Goal: Task Accomplishment & Management: Manage account settings

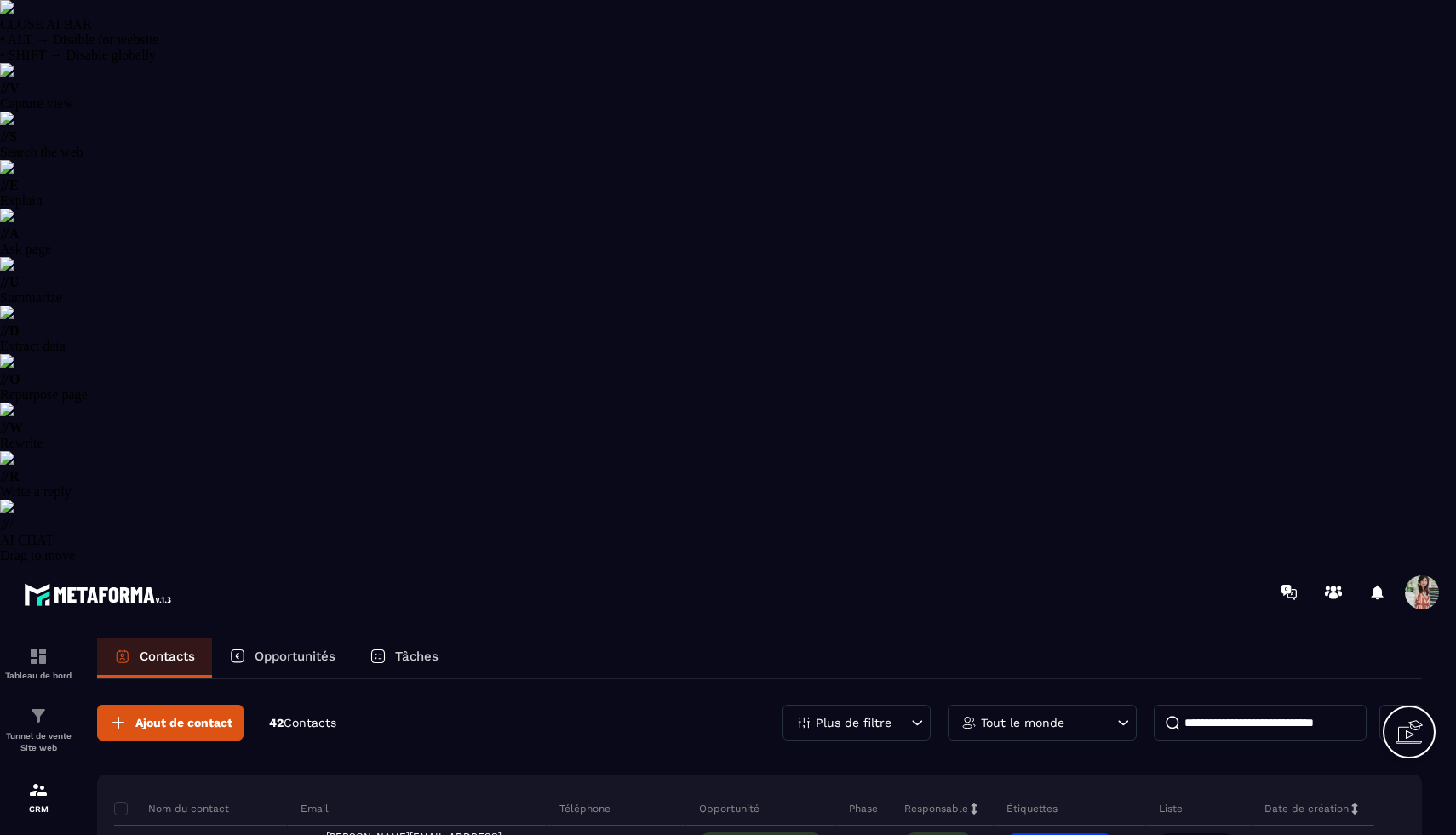
select select "******"
click at [123, 802] on span at bounding box center [120, 809] width 13 height 13
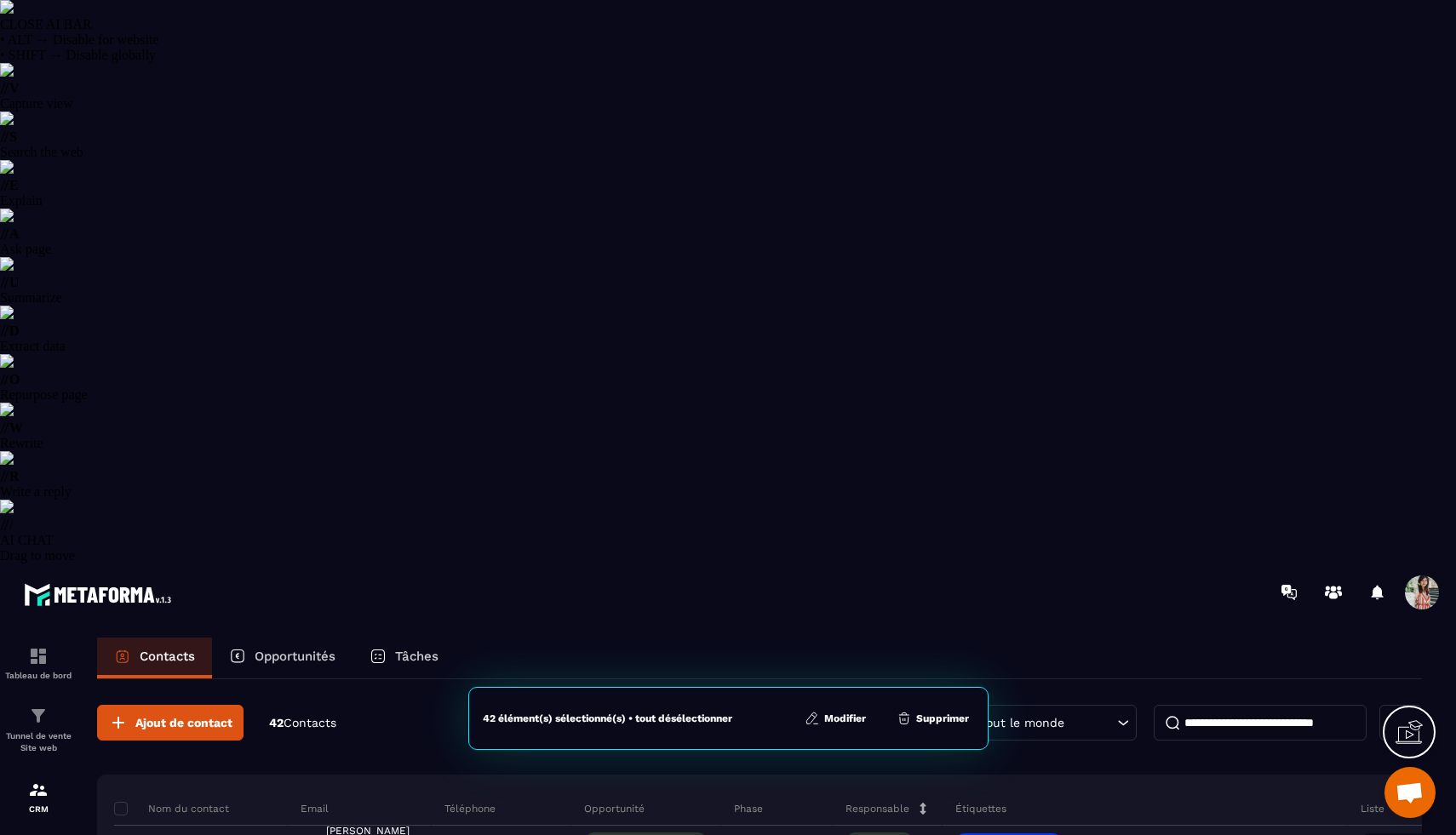
click at [870, 717] on p "Plus de filtre" at bounding box center [853, 723] width 76 height 12
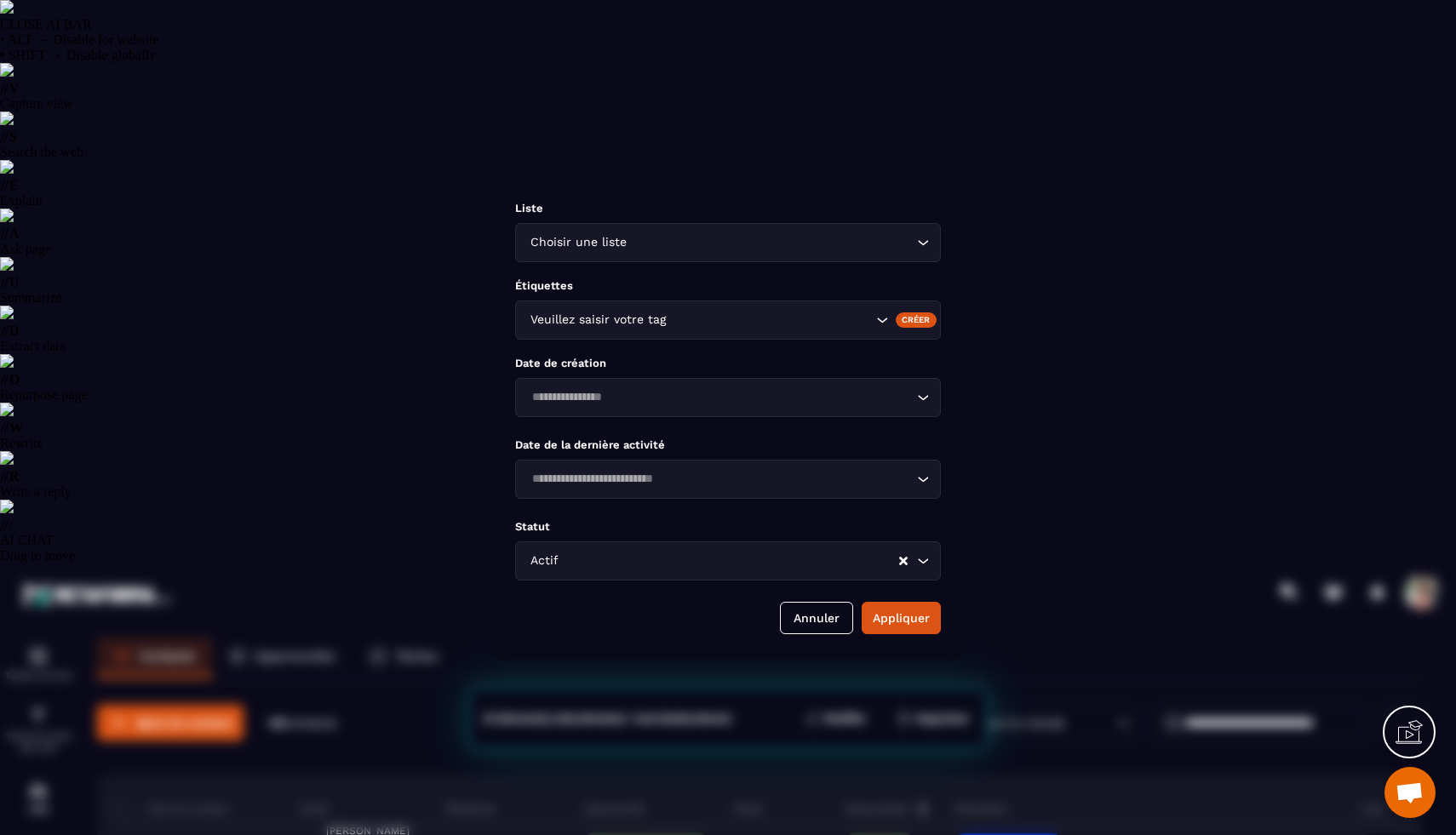
click at [640, 571] on input "Search for option" at bounding box center [729, 561] width 336 height 19
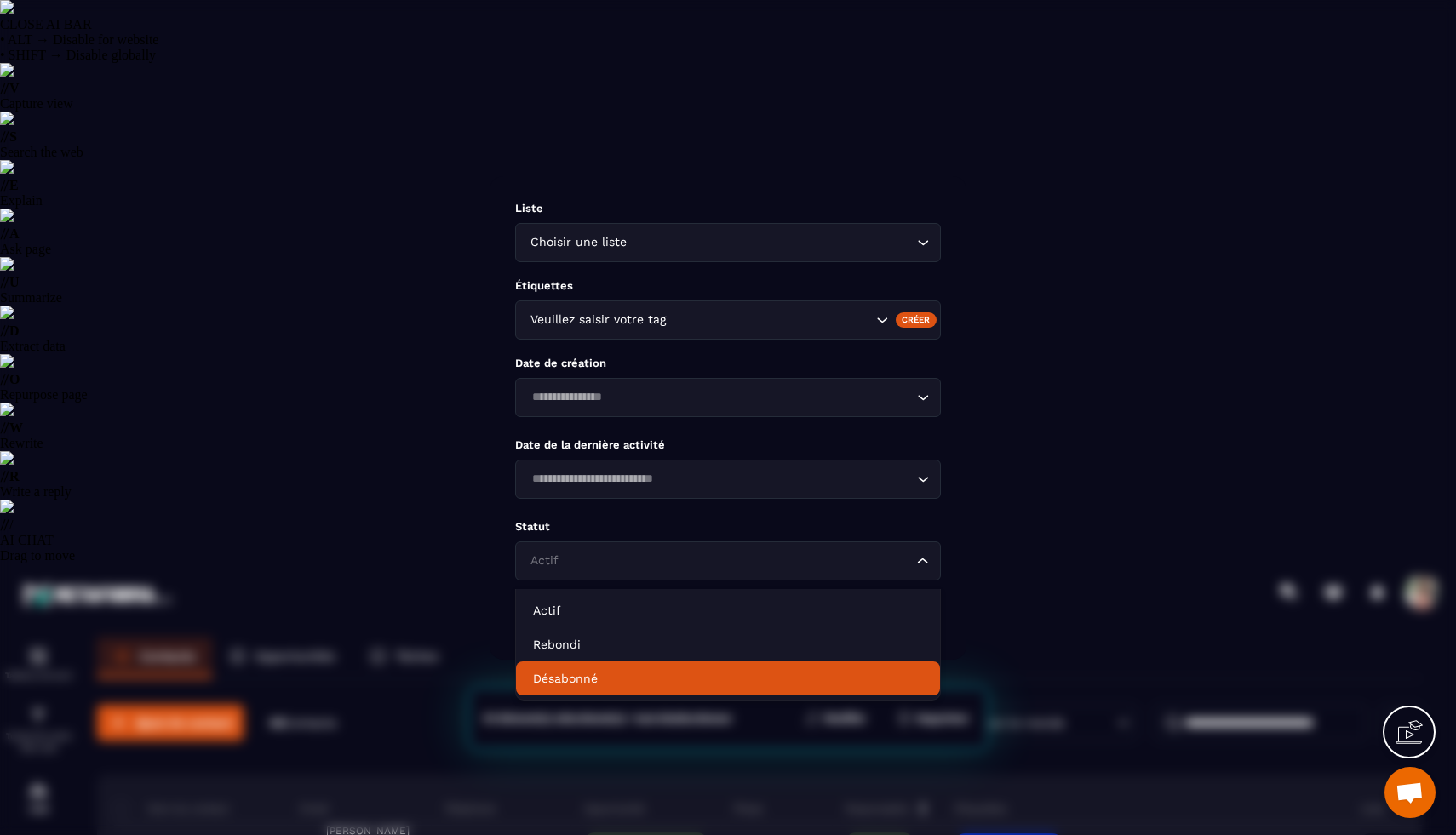
click at [636, 672] on p "Désabonné" at bounding box center [728, 679] width 390 height 17
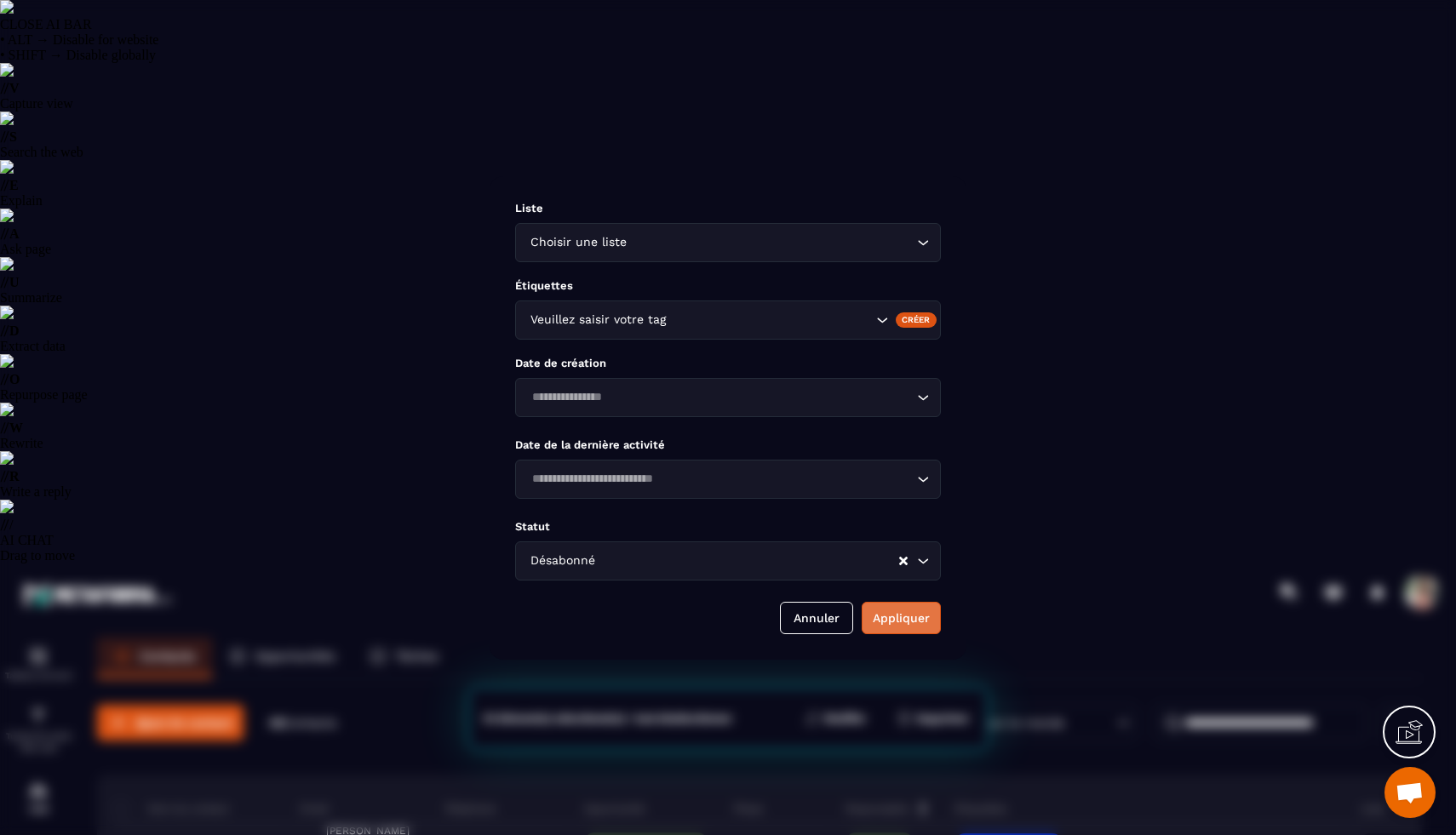
click at [897, 621] on button "Appliquer" at bounding box center [901, 618] width 79 height 32
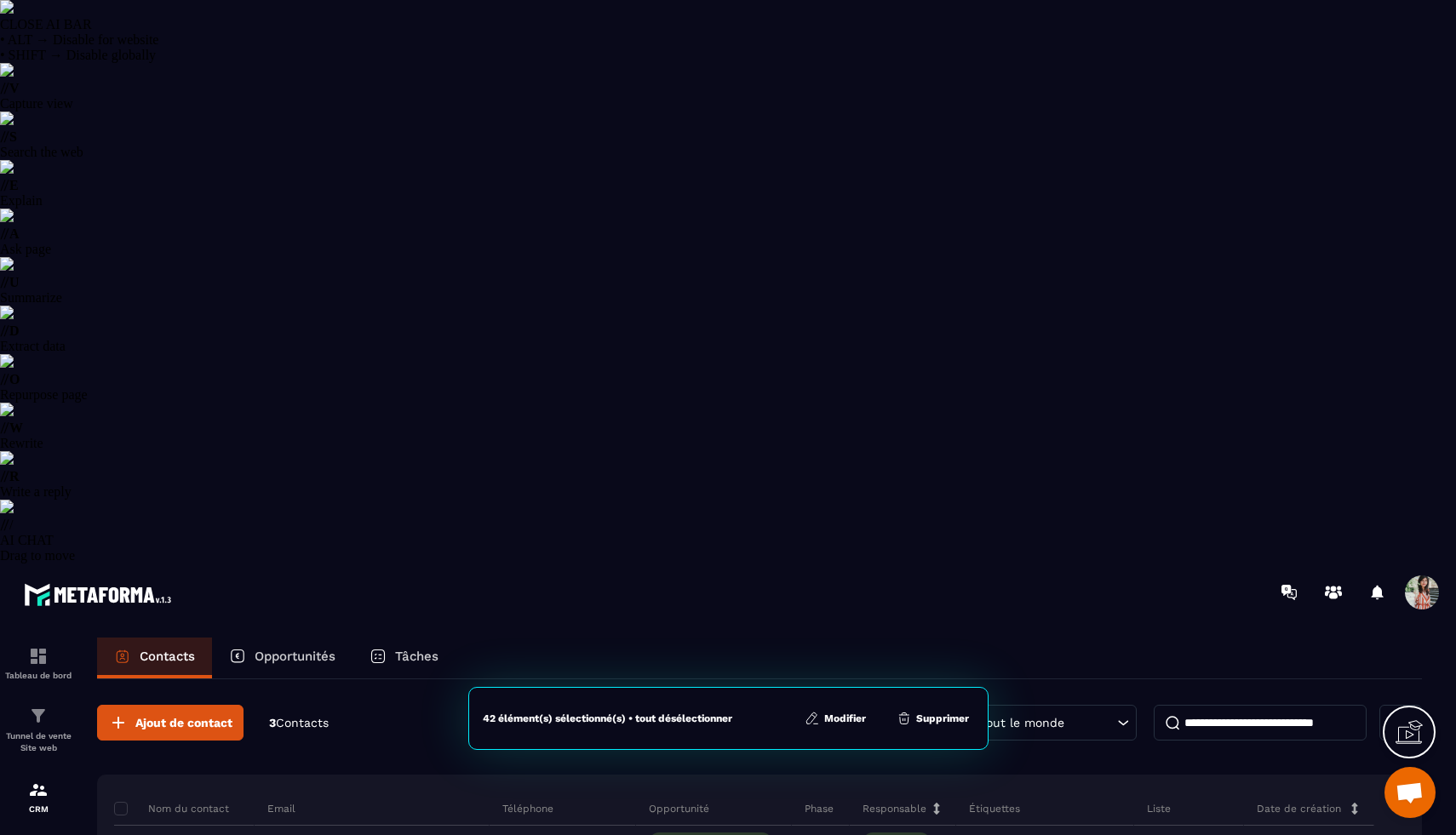
click at [892, 705] on div "Plus de filtre" at bounding box center [856, 723] width 149 height 36
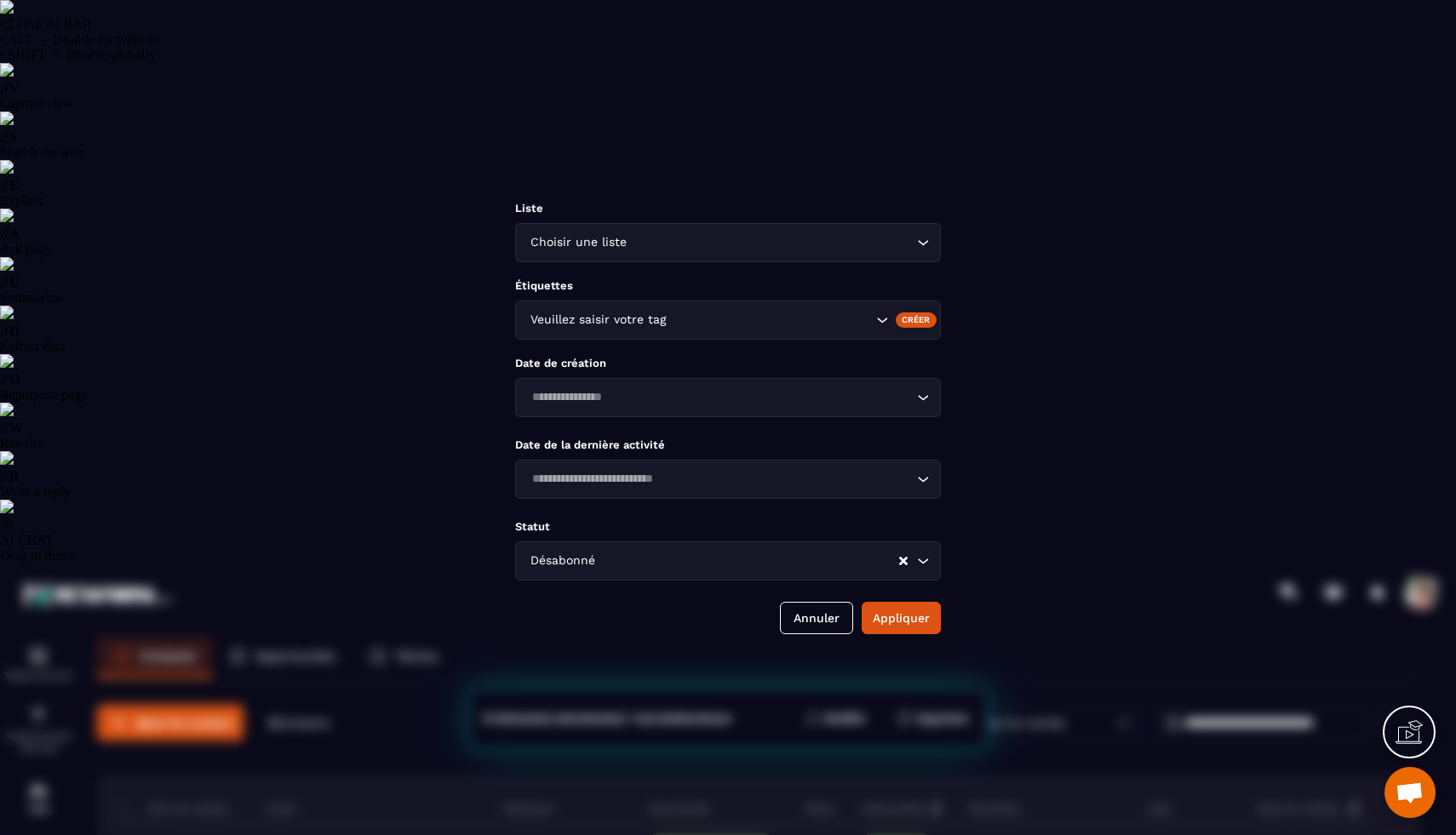
click at [754, 564] on input "Search for option" at bounding box center [748, 561] width 299 height 19
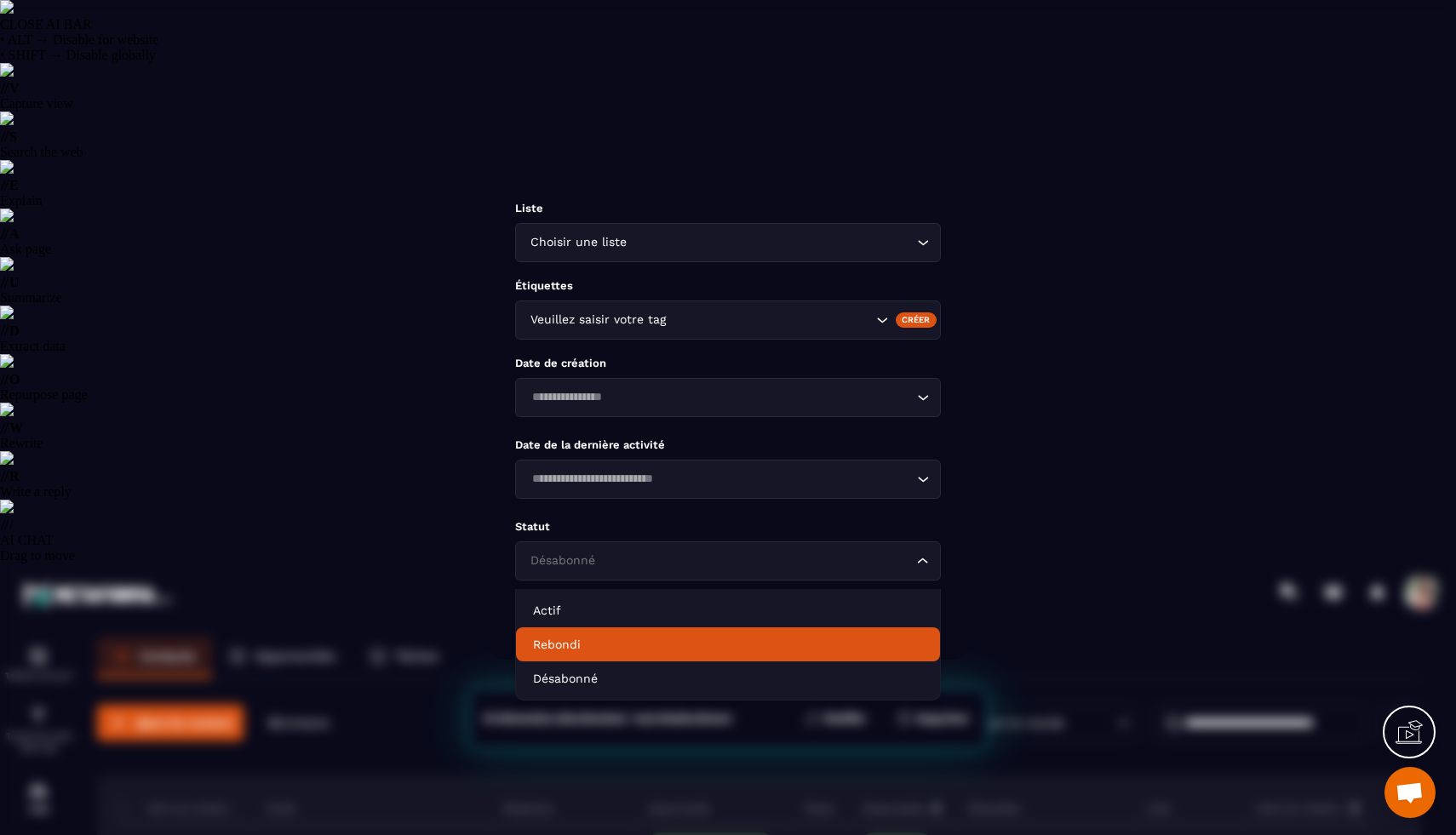
click at [729, 630] on li "Rebondi" at bounding box center [728, 644] width 424 height 34
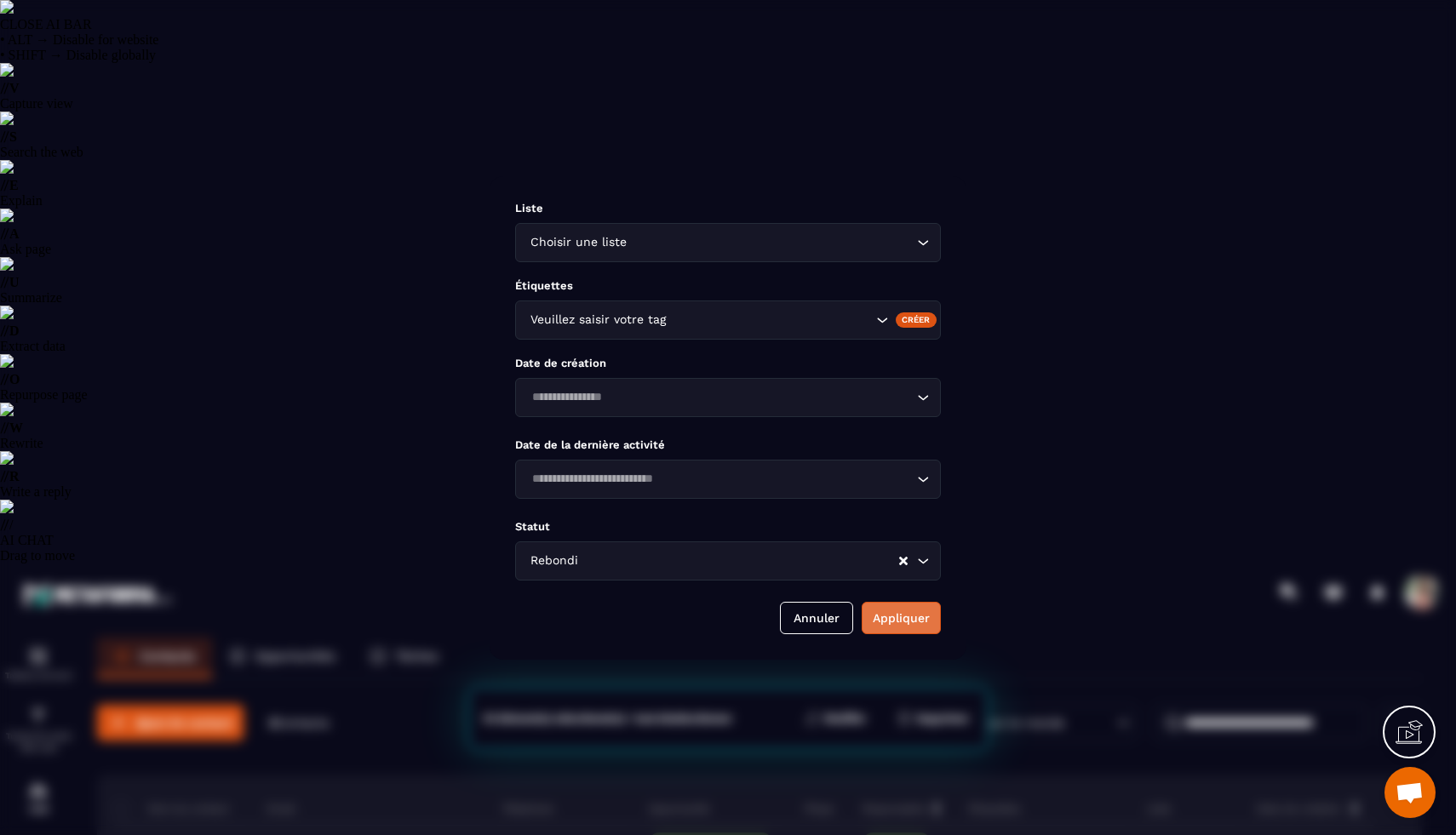
click at [930, 620] on button "Appliquer" at bounding box center [901, 618] width 79 height 32
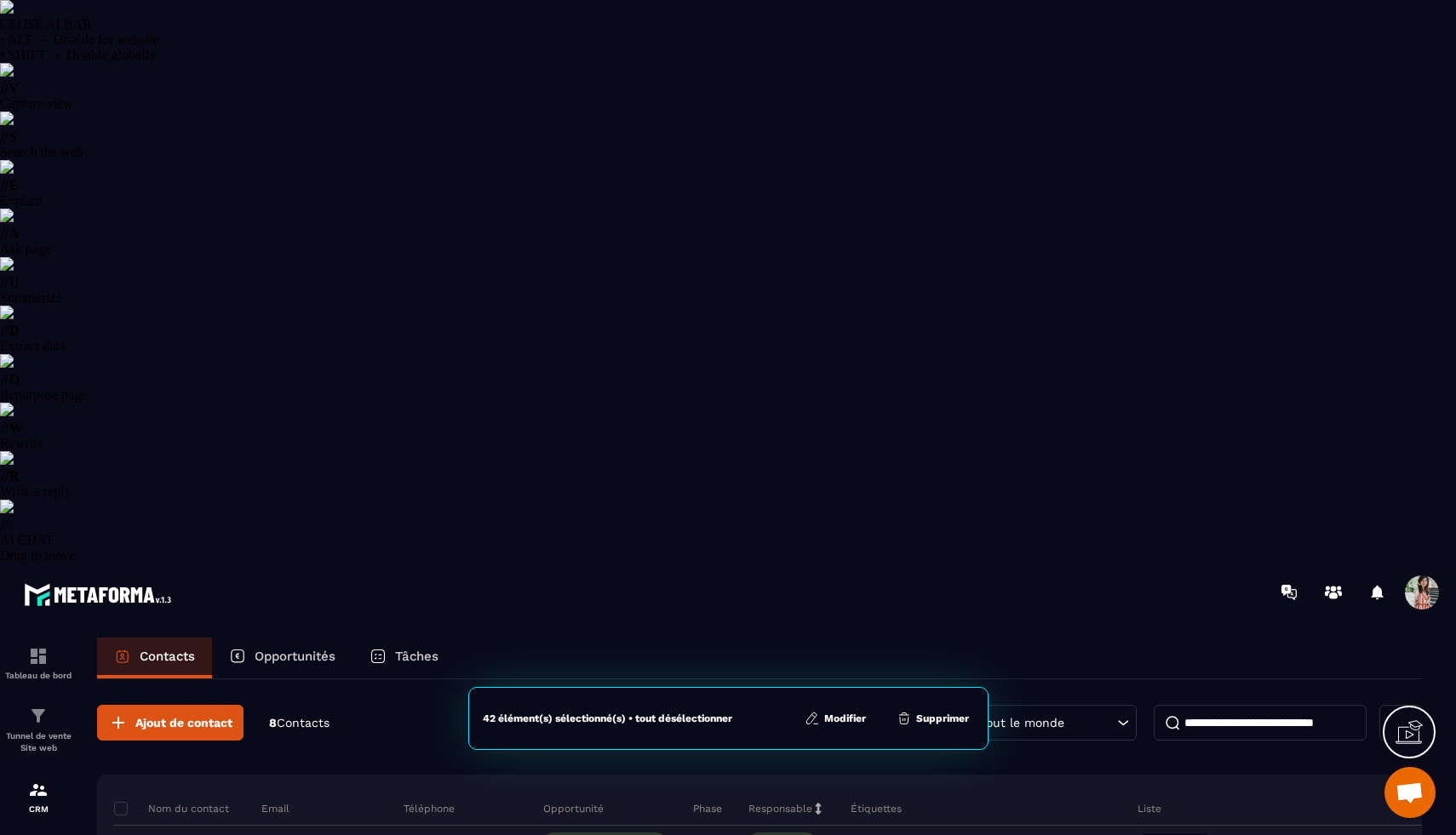
click at [846, 717] on p "Plus de filtre" at bounding box center [853, 723] width 76 height 12
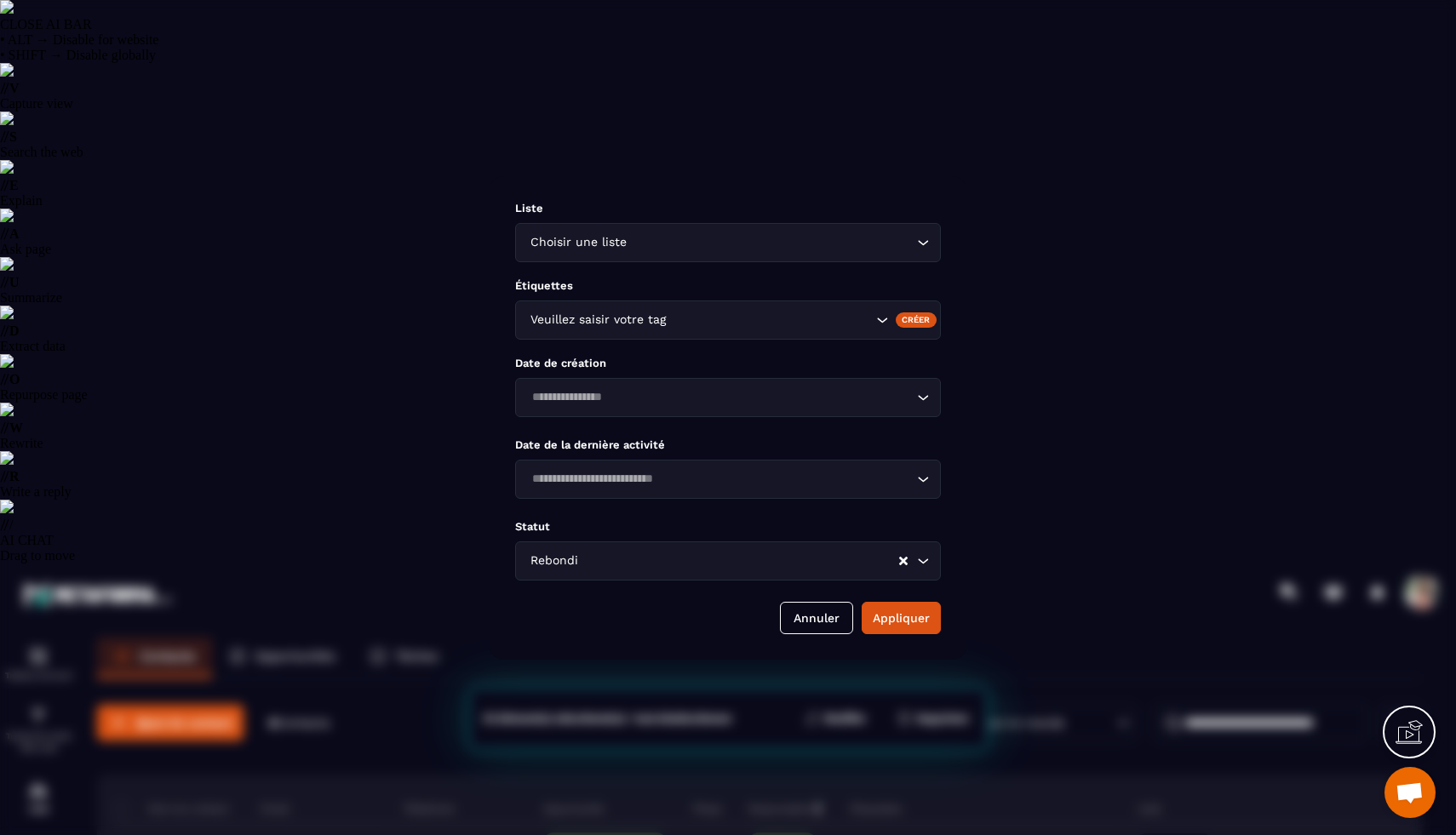
click at [634, 562] on input "Search for option" at bounding box center [740, 561] width 316 height 19
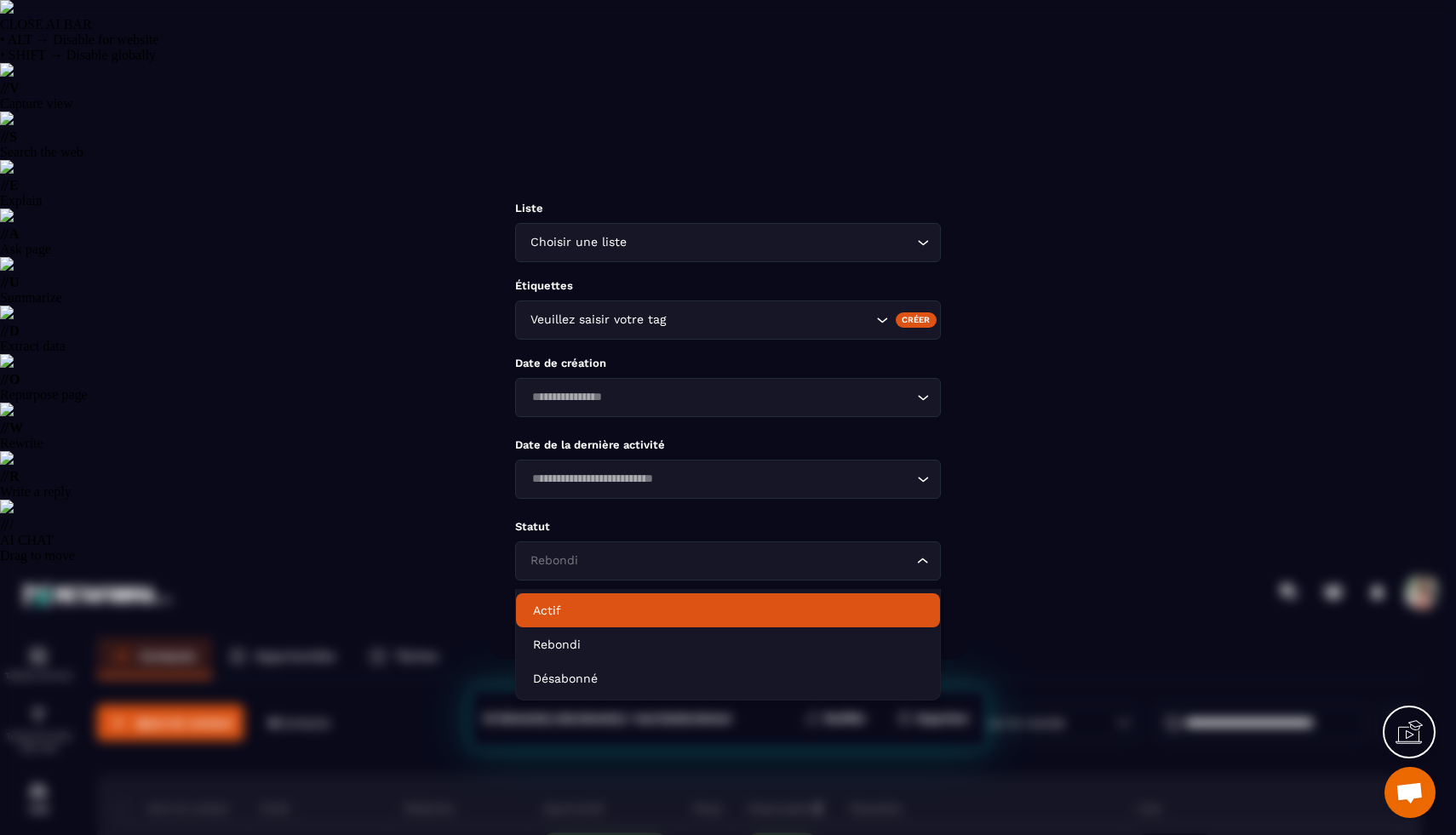
click at [611, 605] on p "Actif" at bounding box center [728, 610] width 390 height 17
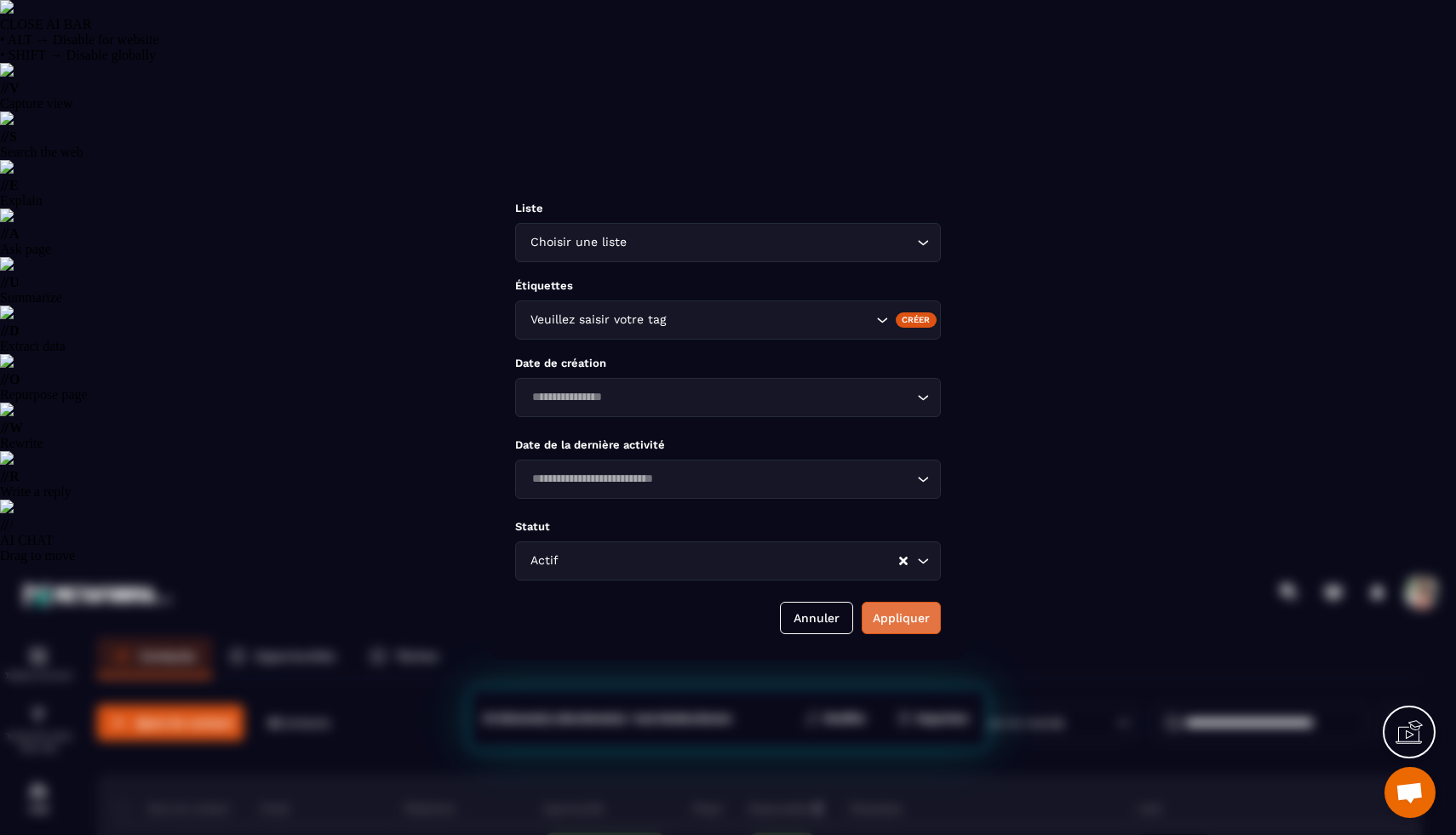
click at [873, 627] on button "Appliquer" at bounding box center [901, 618] width 79 height 32
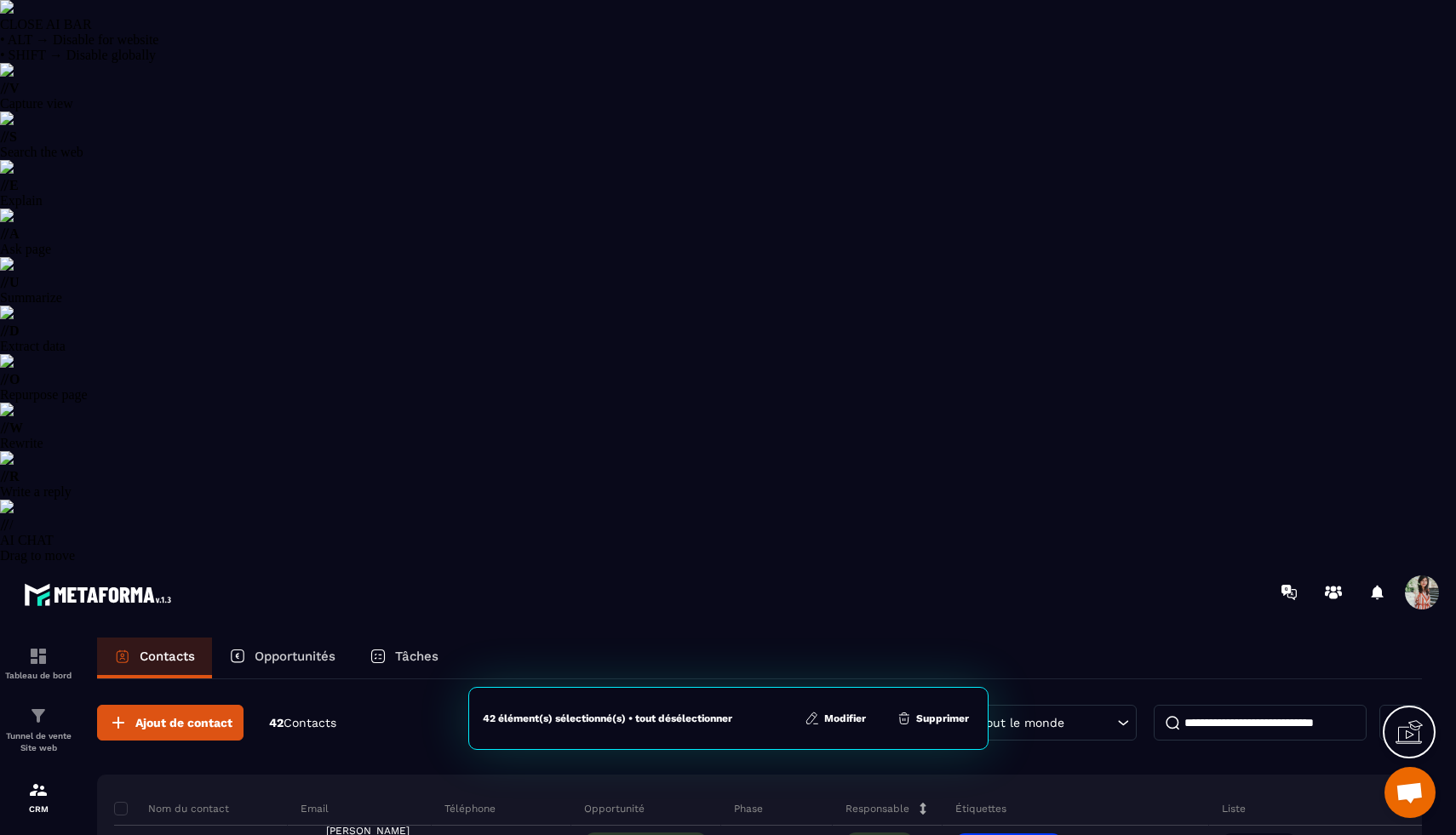
click at [835, 719] on button "Modifier" at bounding box center [835, 718] width 71 height 17
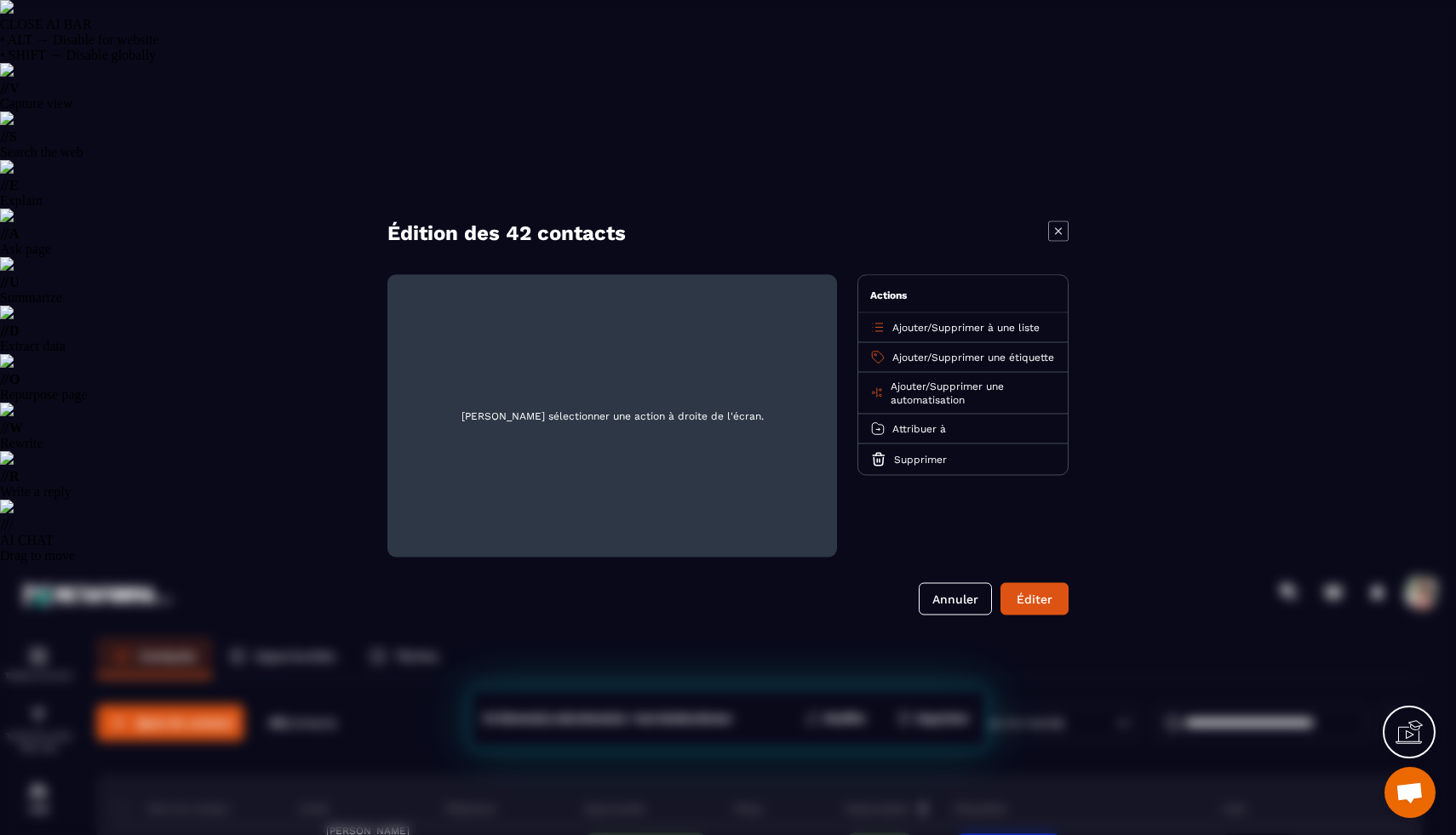
click at [899, 363] on span "Ajouter" at bounding box center [909, 356] width 35 height 12
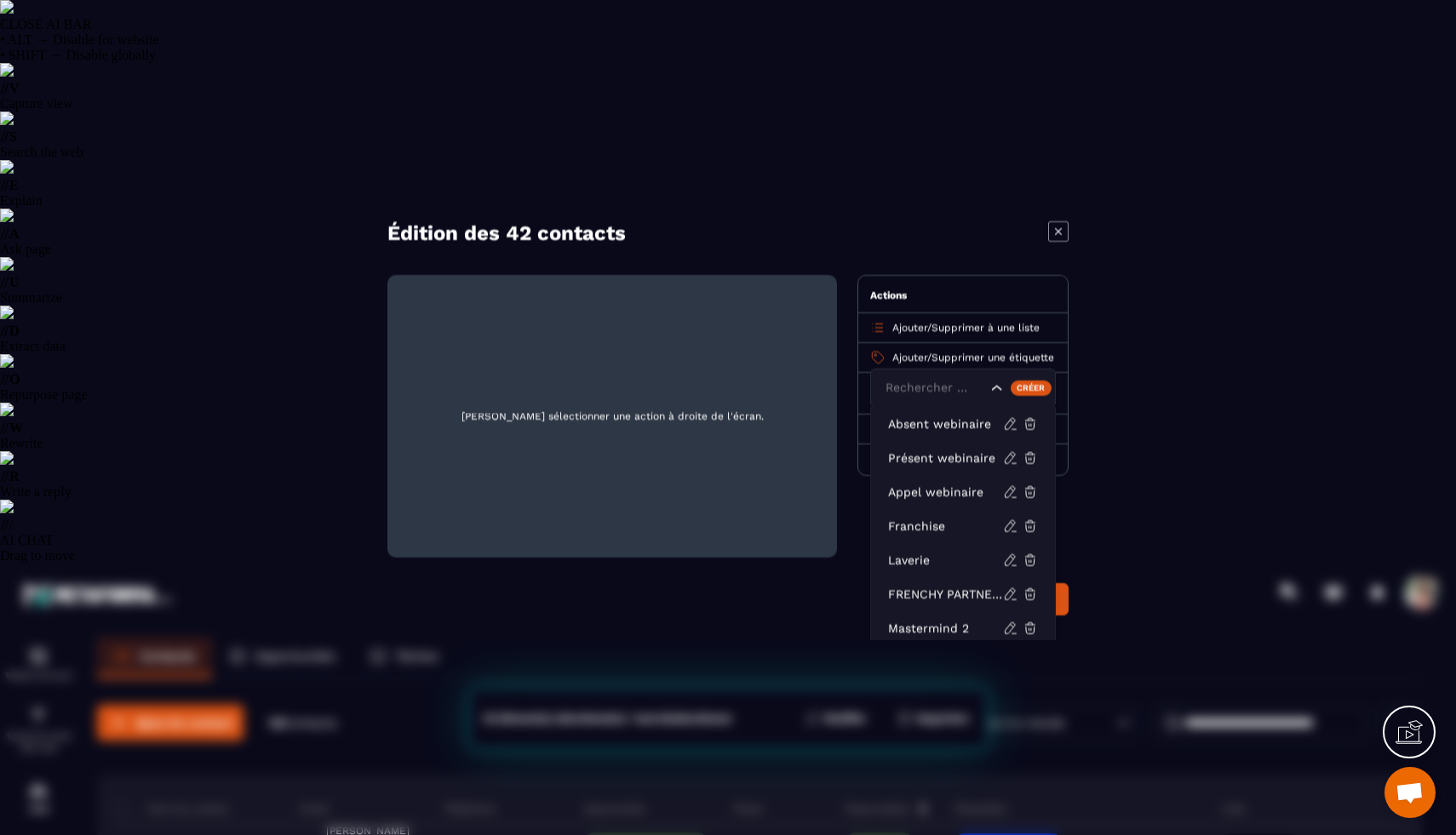
click at [904, 397] on input "Search for option" at bounding box center [933, 387] width 105 height 19
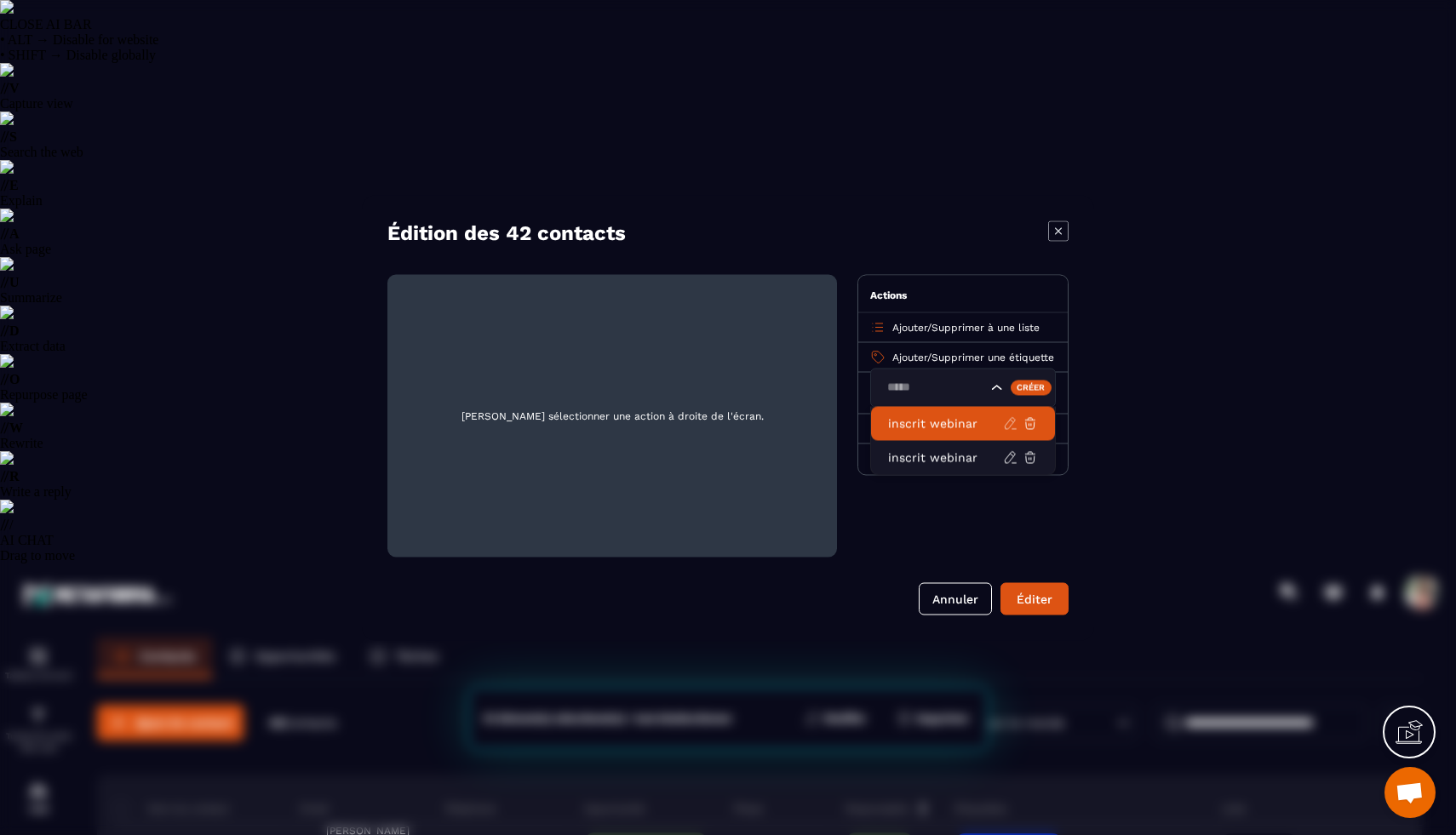
click at [1007, 427] on icon "Modal window" at bounding box center [1010, 423] width 15 height 15
type input "*****"
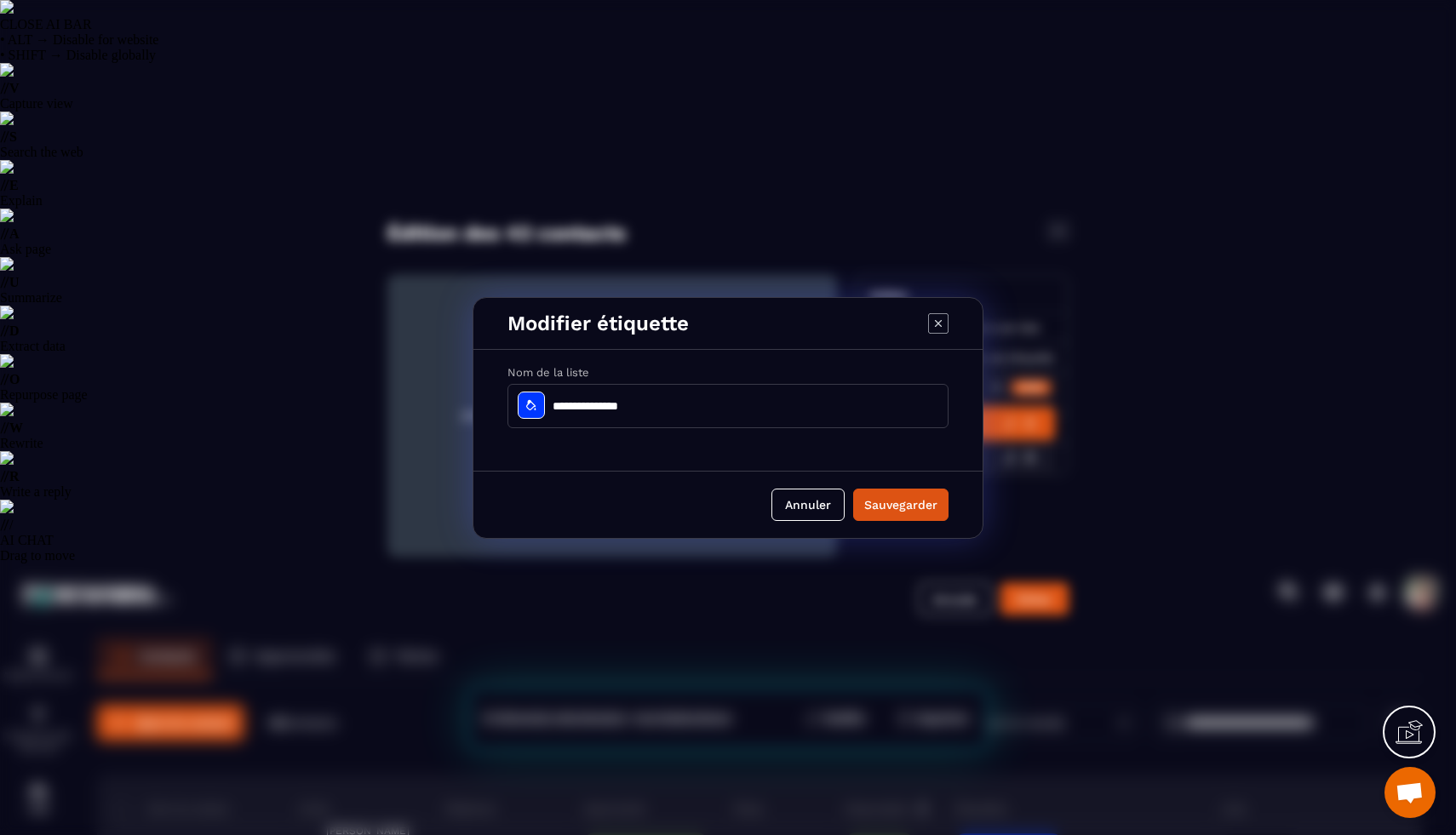
click at [934, 327] on icon "Modal window" at bounding box center [938, 323] width 21 height 21
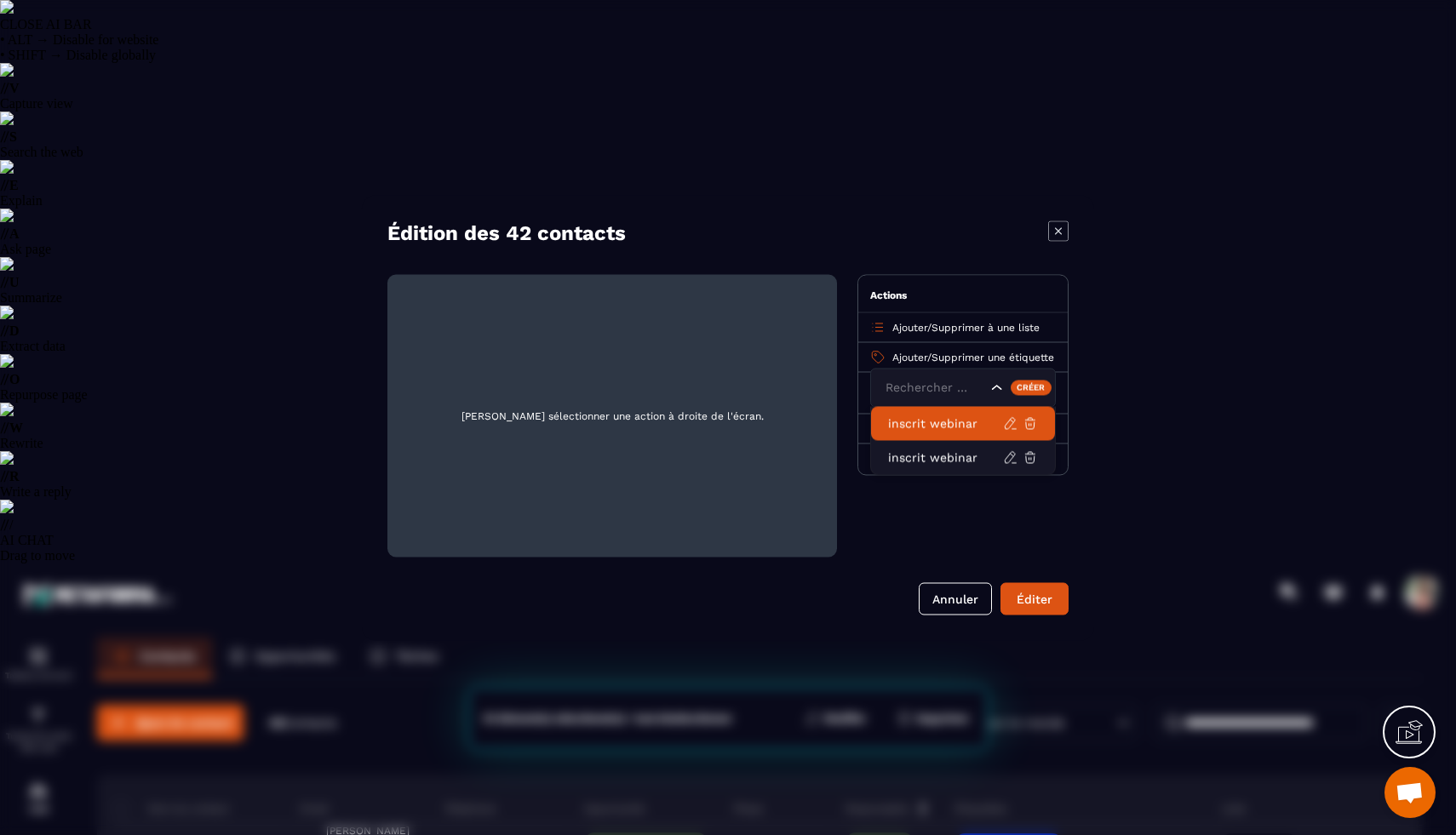
click at [978, 423] on p "inscrit webinar" at bounding box center [946, 423] width 115 height 17
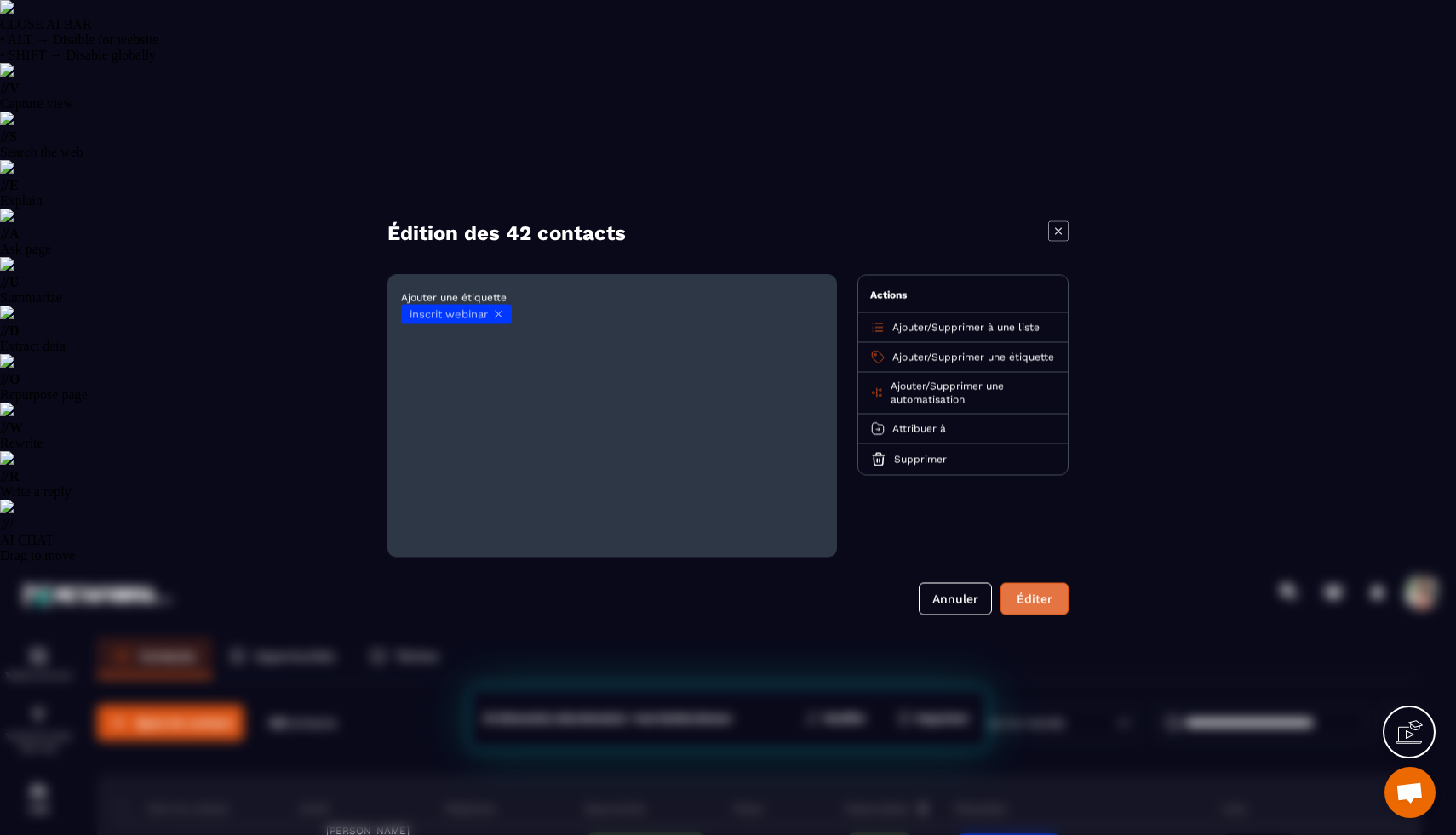
click at [1030, 607] on button "Éditer" at bounding box center [1034, 598] width 68 height 32
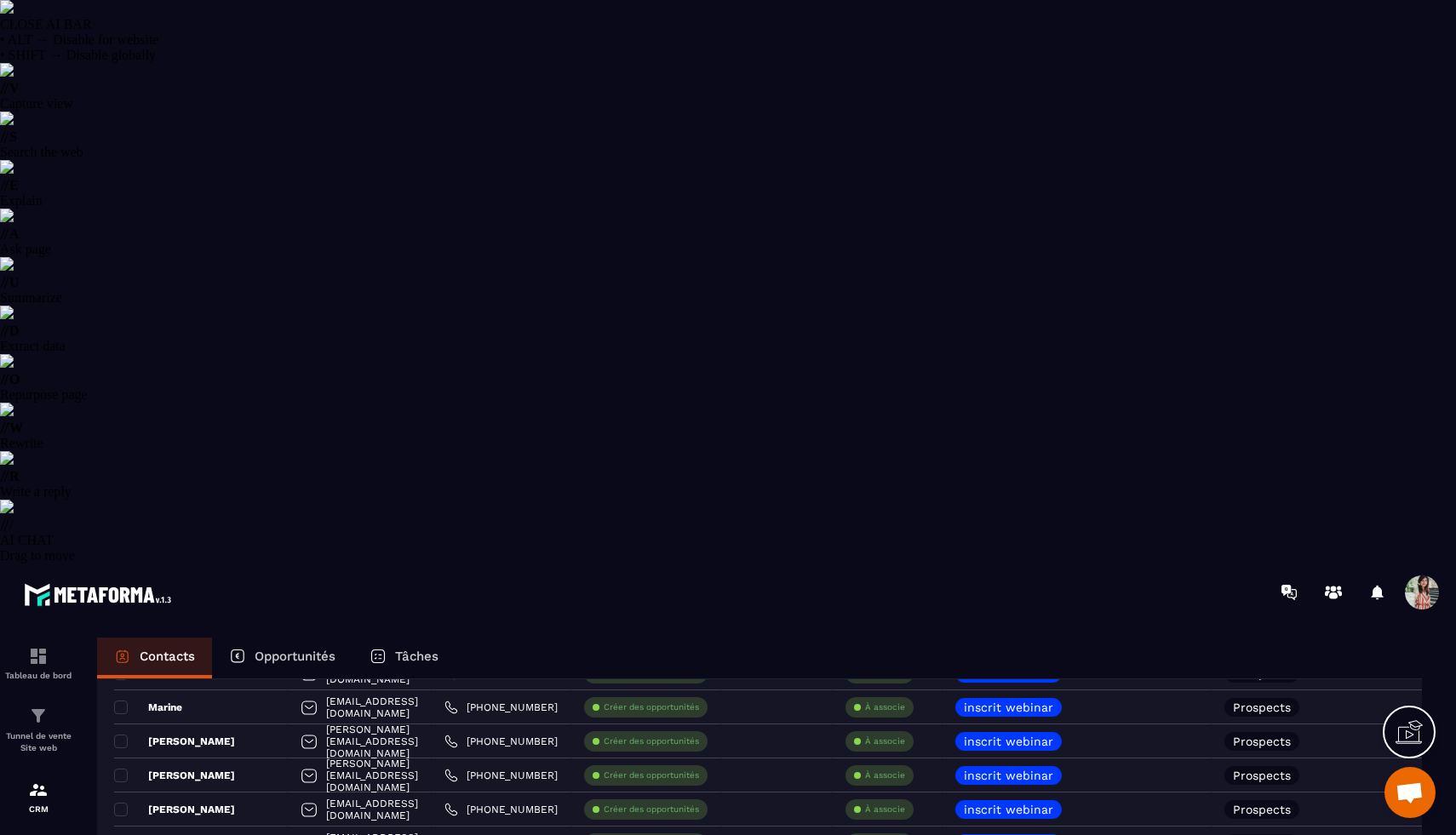
scroll to position [0, 0]
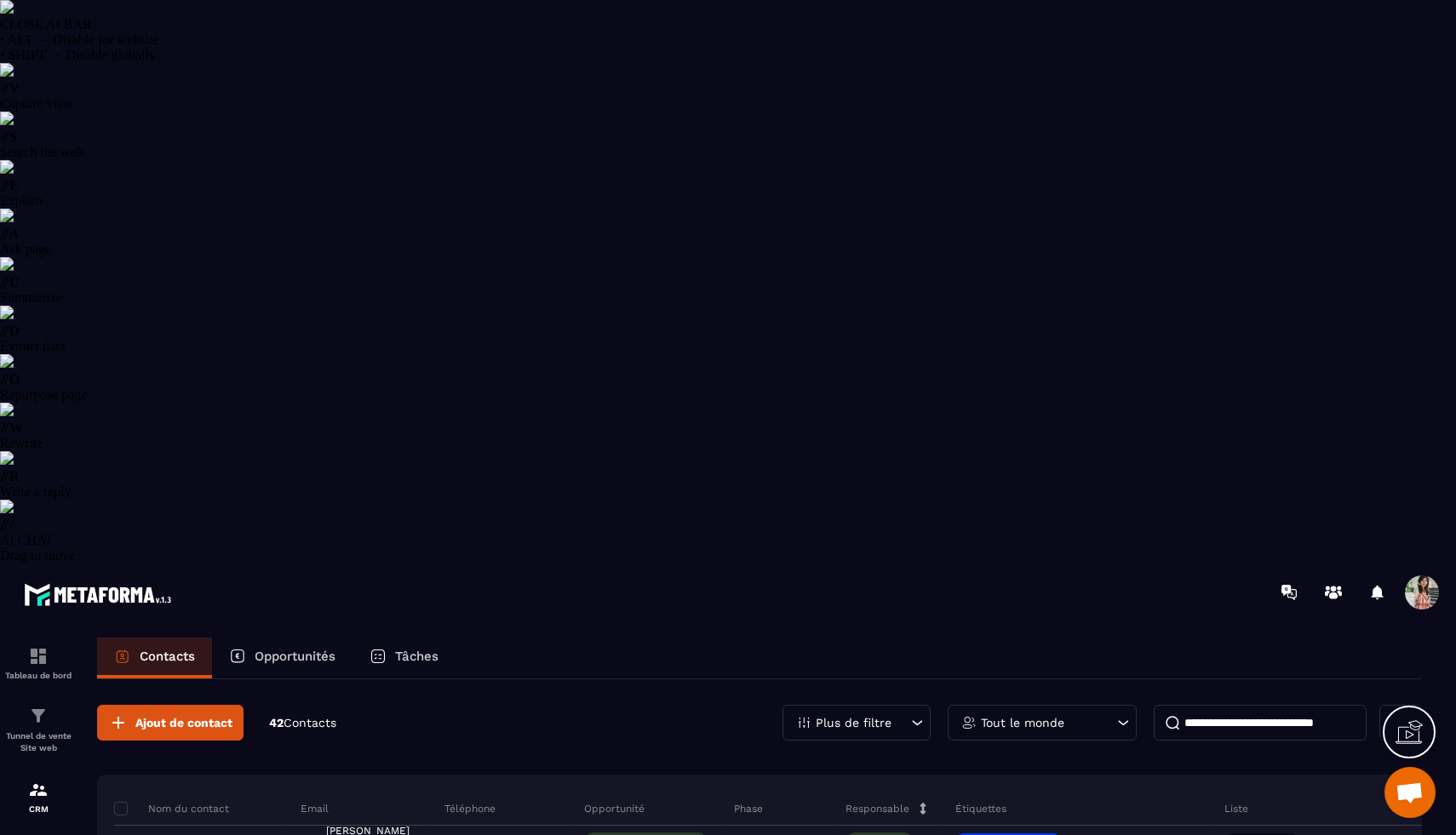
click at [869, 717] on p "Plus de filtre" at bounding box center [853, 723] width 76 height 12
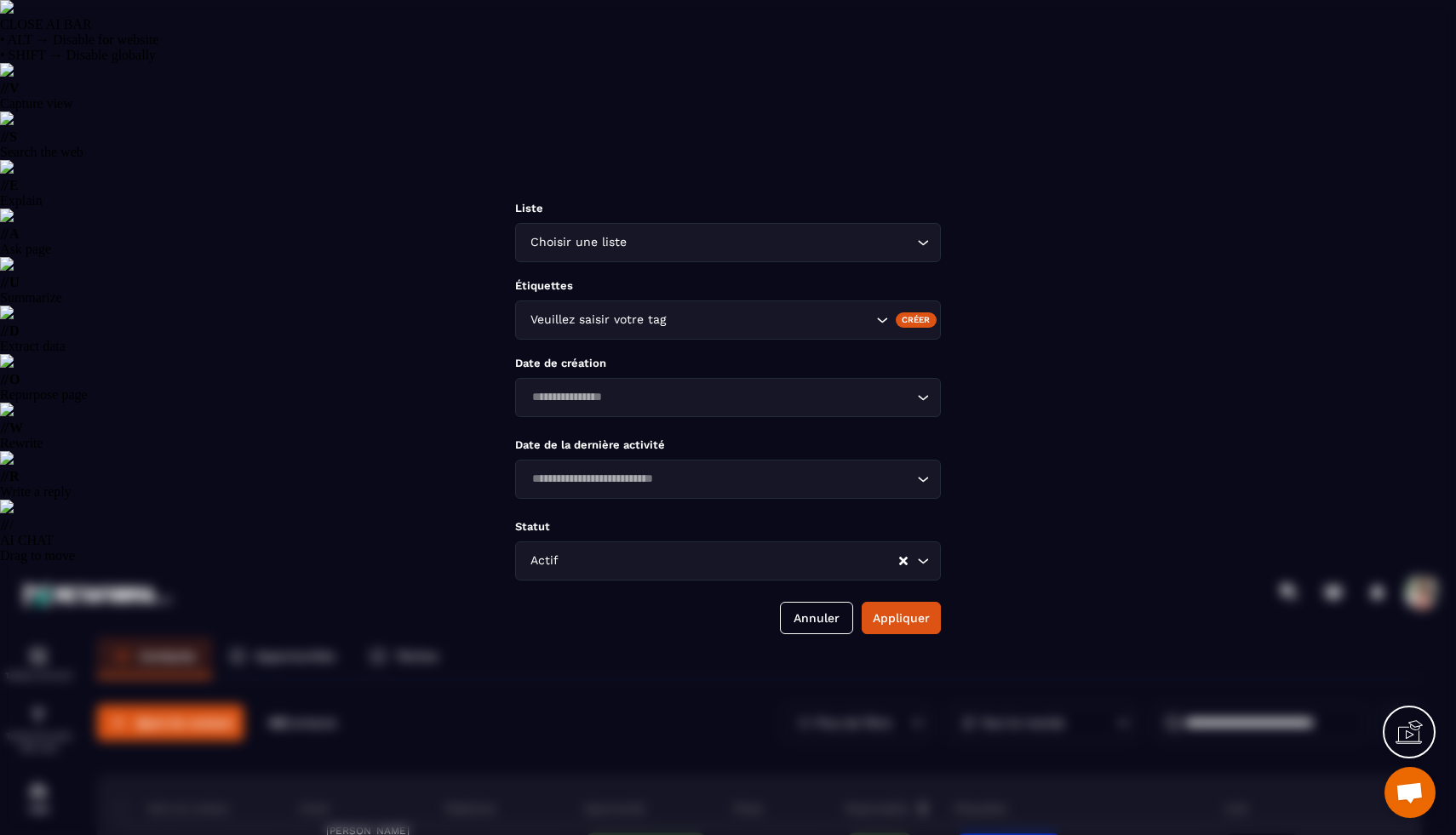
click at [594, 592] on div "Liste Choisir une liste Loading... Étiquettes Veuillez saisir votre tag Créer D…" at bounding box center [728, 418] width 477 height 483
click at [594, 562] on input "Search for option" at bounding box center [729, 561] width 336 height 19
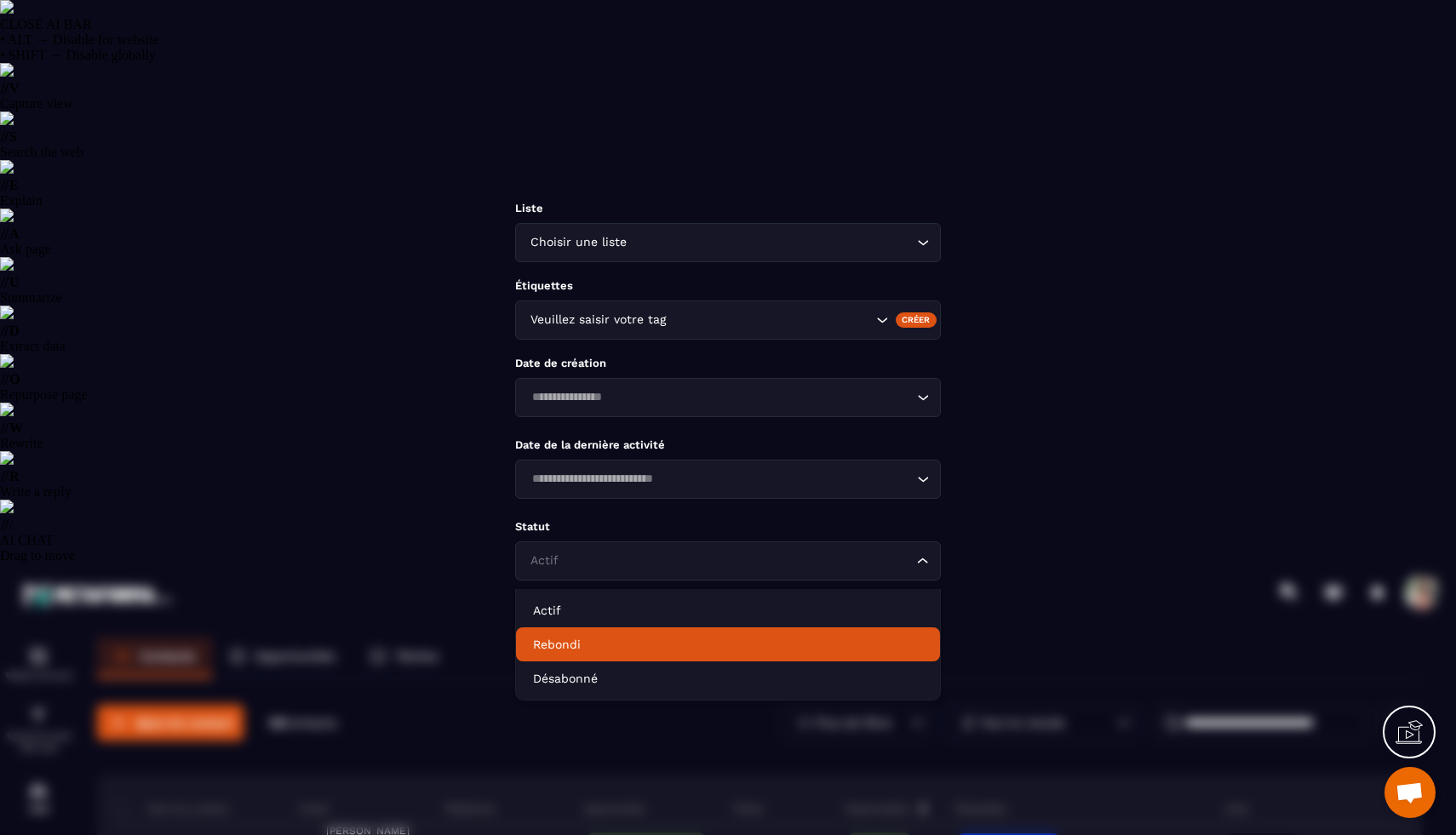
click at [566, 650] on p "Rebondi" at bounding box center [728, 645] width 390 height 17
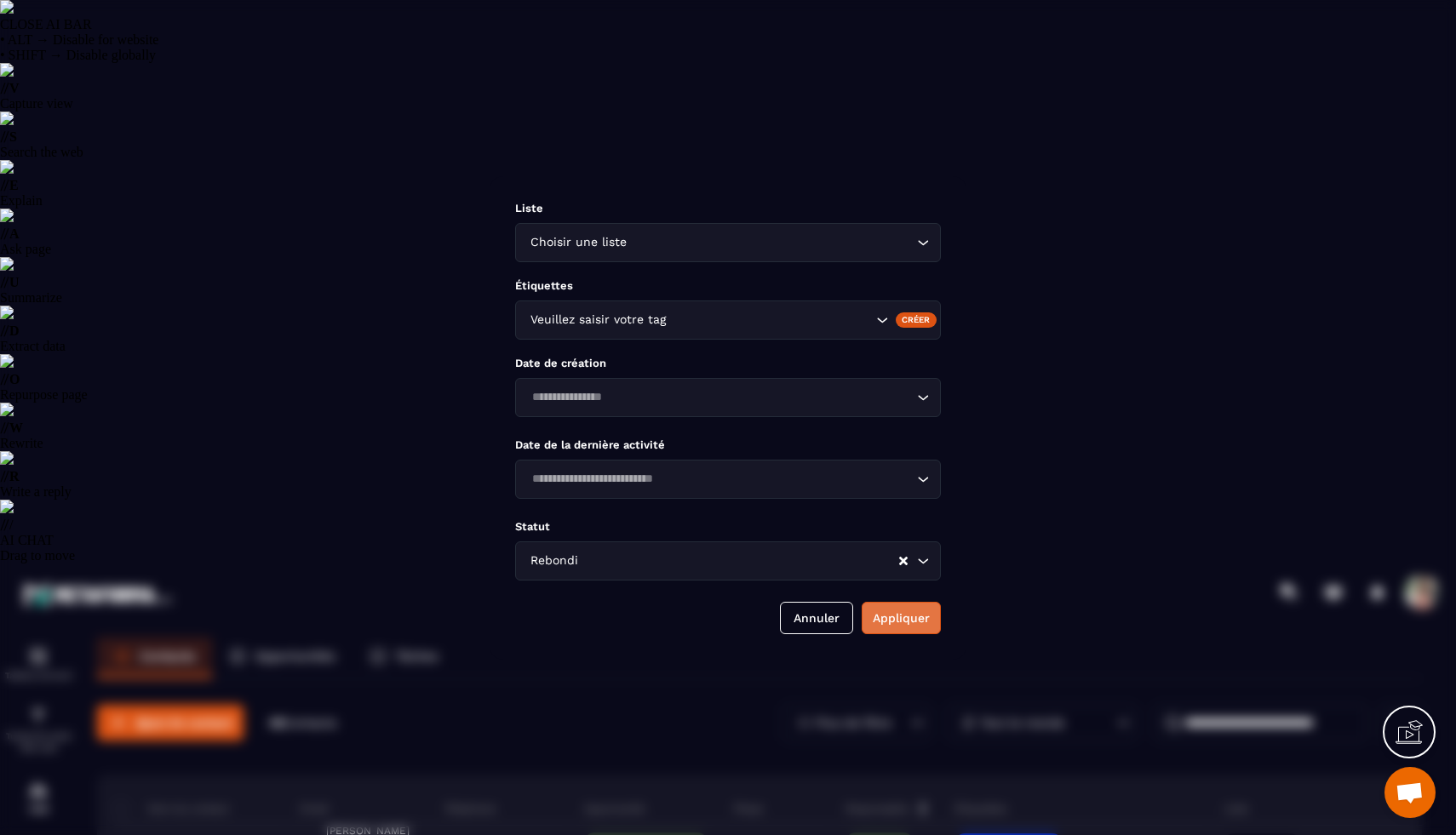
click at [900, 634] on button "Appliquer" at bounding box center [901, 618] width 79 height 32
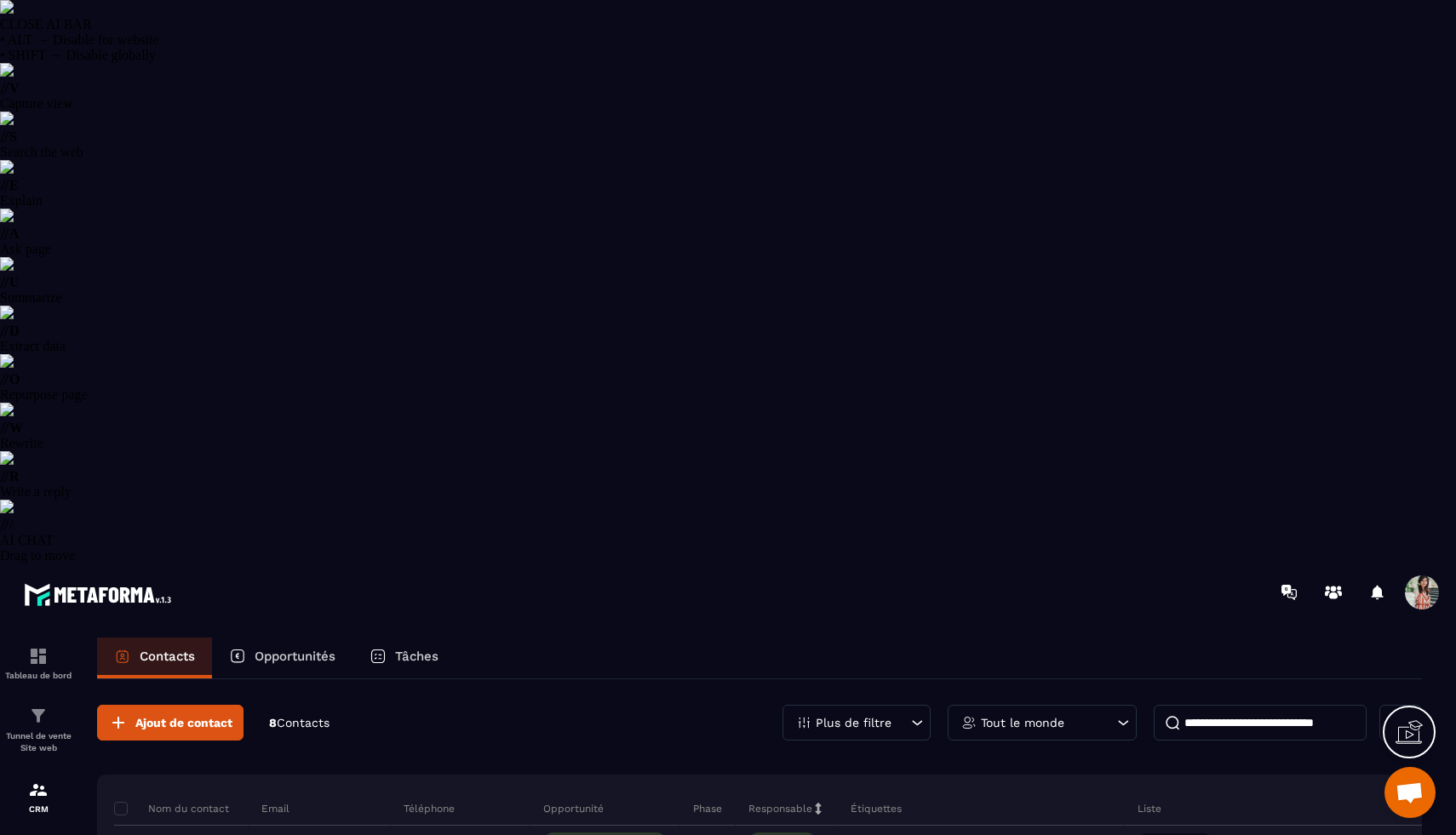
click at [853, 717] on p "Plus de filtre" at bounding box center [853, 723] width 76 height 12
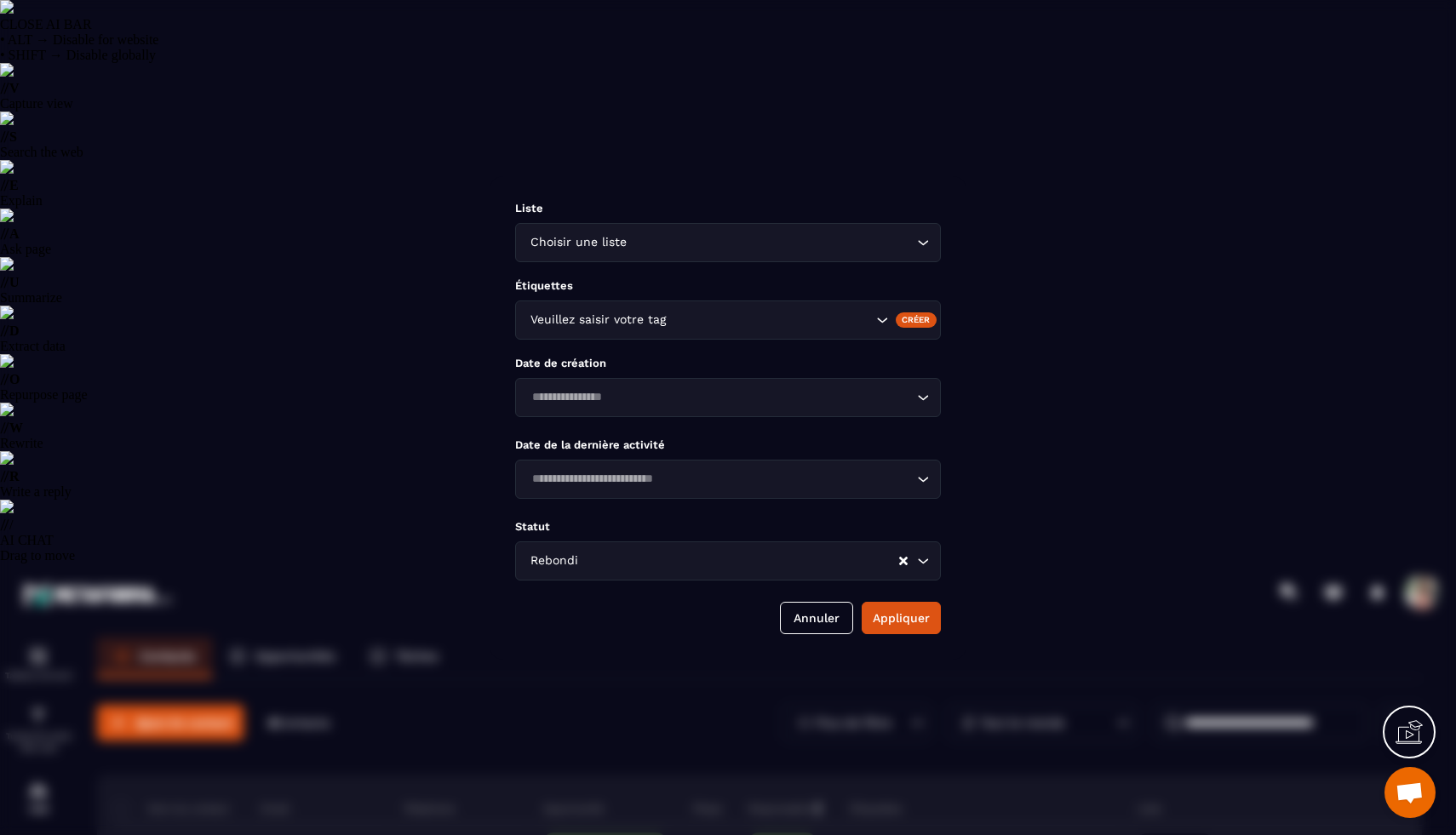
click at [572, 571] on div "Rebondi" at bounding box center [712, 561] width 374 height 19
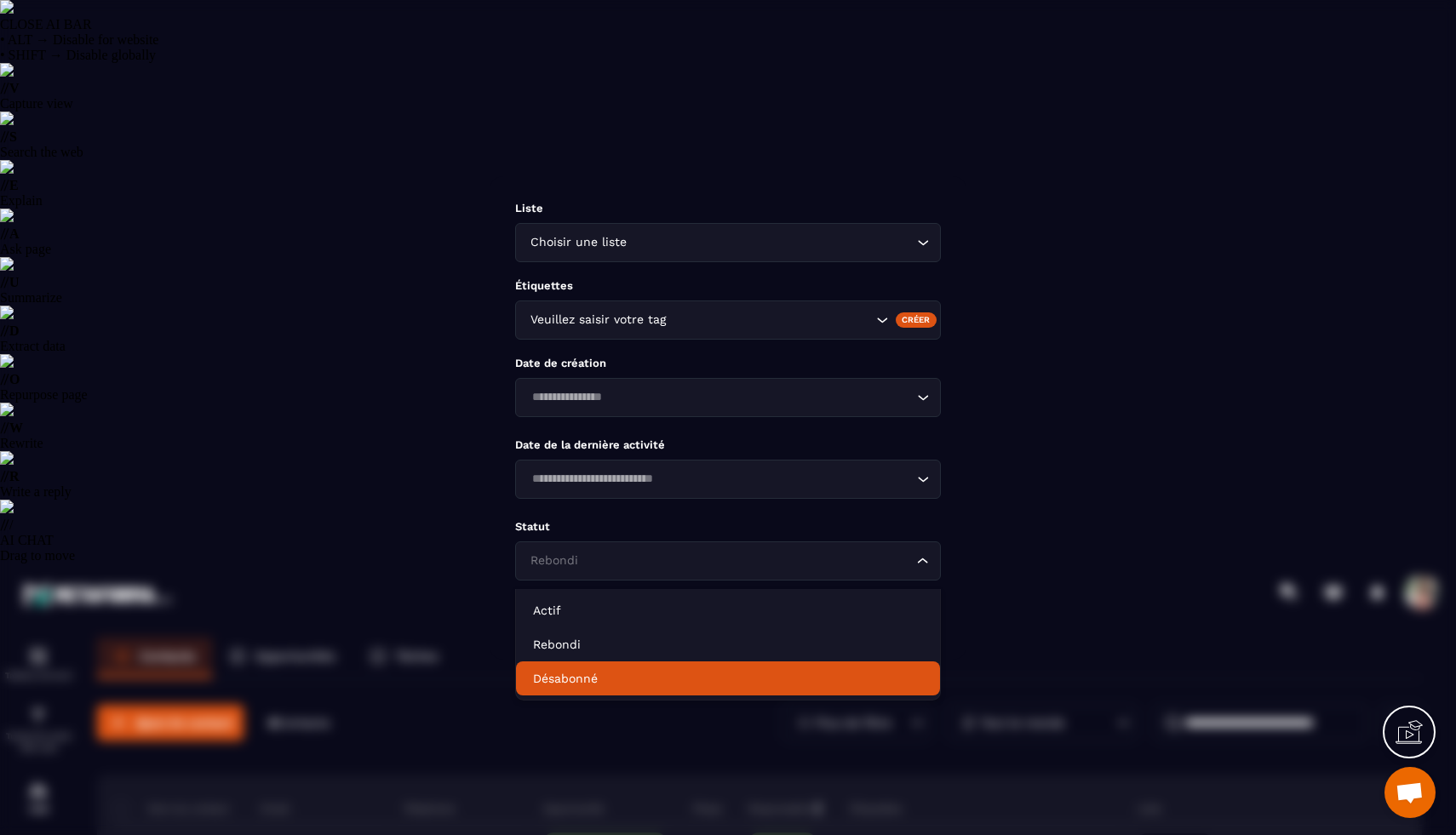
click at [570, 681] on p "Désabonné" at bounding box center [728, 679] width 390 height 17
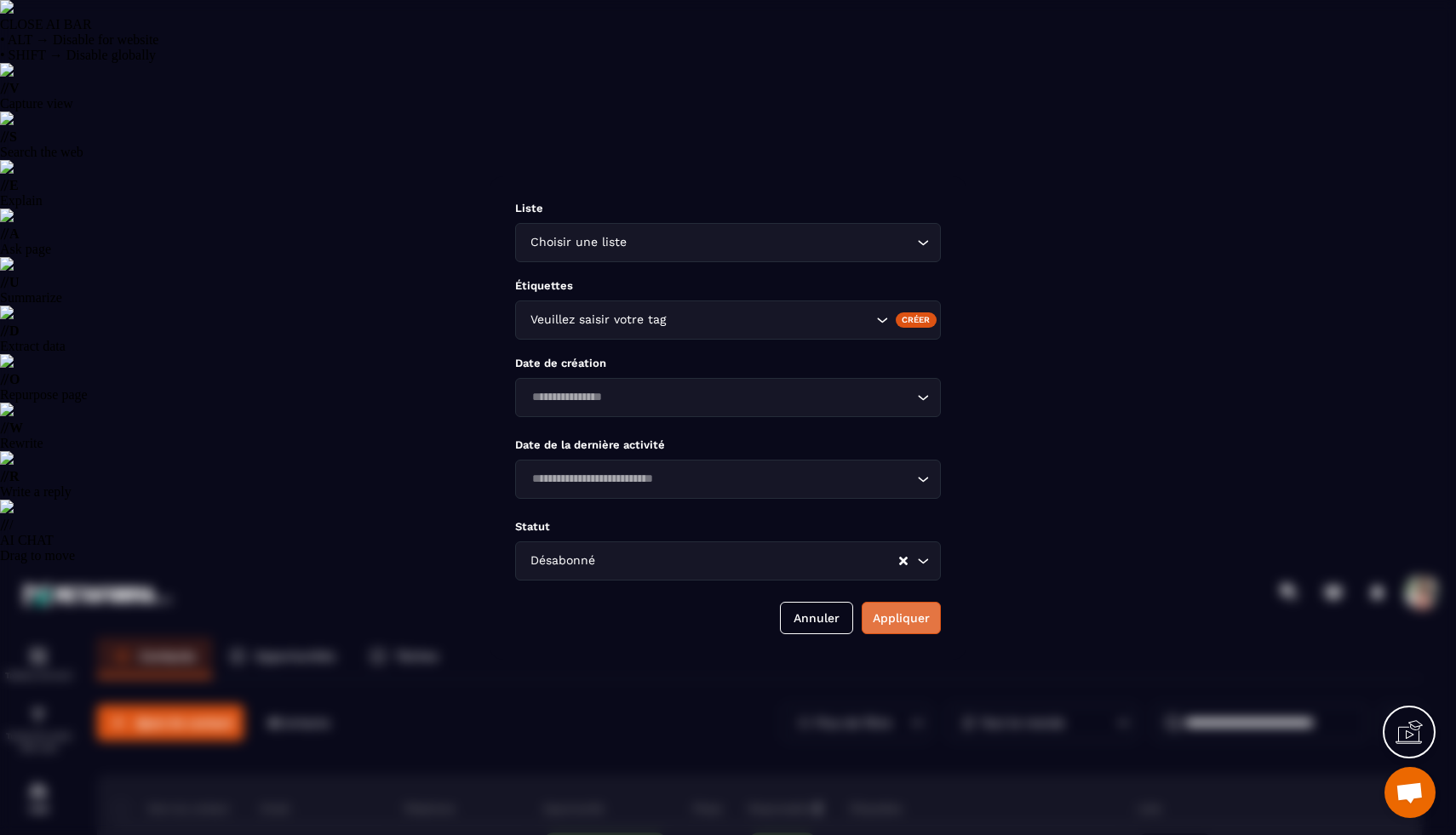
click at [892, 623] on button "Appliquer" at bounding box center [901, 618] width 79 height 32
